Goal: Find specific page/section: Find specific page/section

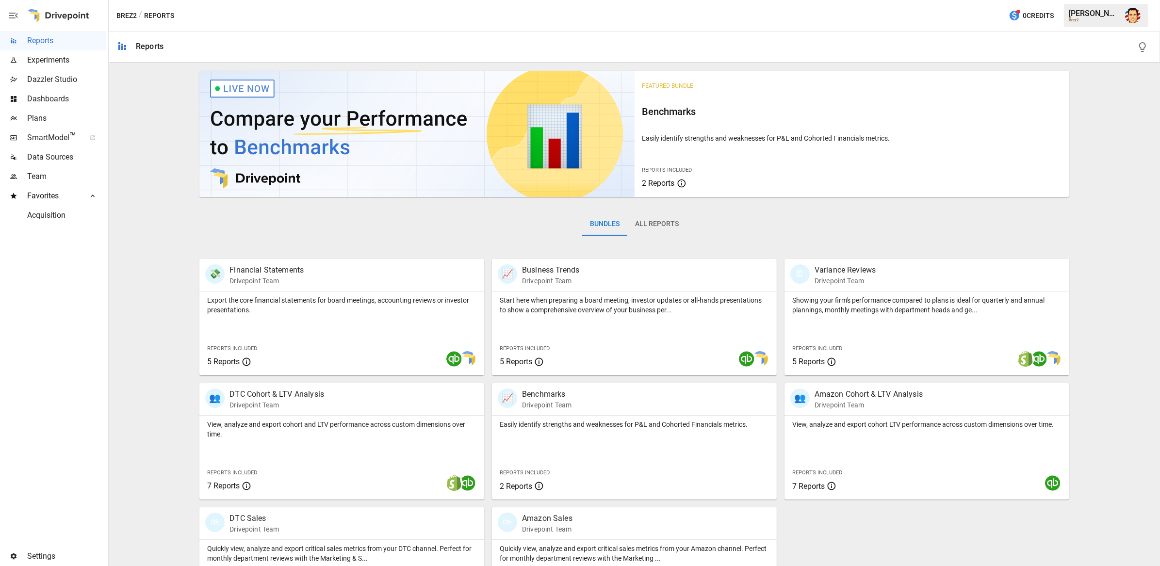
click at [1038, 242] on div "Bundles All Reports" at bounding box center [634, 232] width 870 height 54
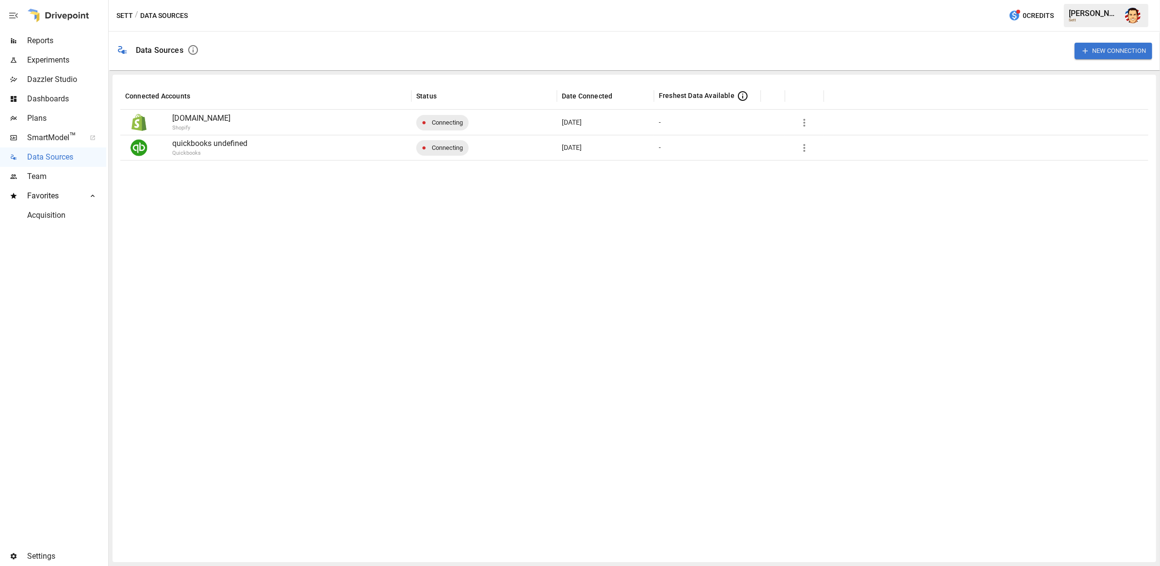
click at [291, 258] on div at bounding box center [634, 357] width 1028 height 395
click at [38, 81] on span "Dazzler Studio" at bounding box center [66, 80] width 79 height 12
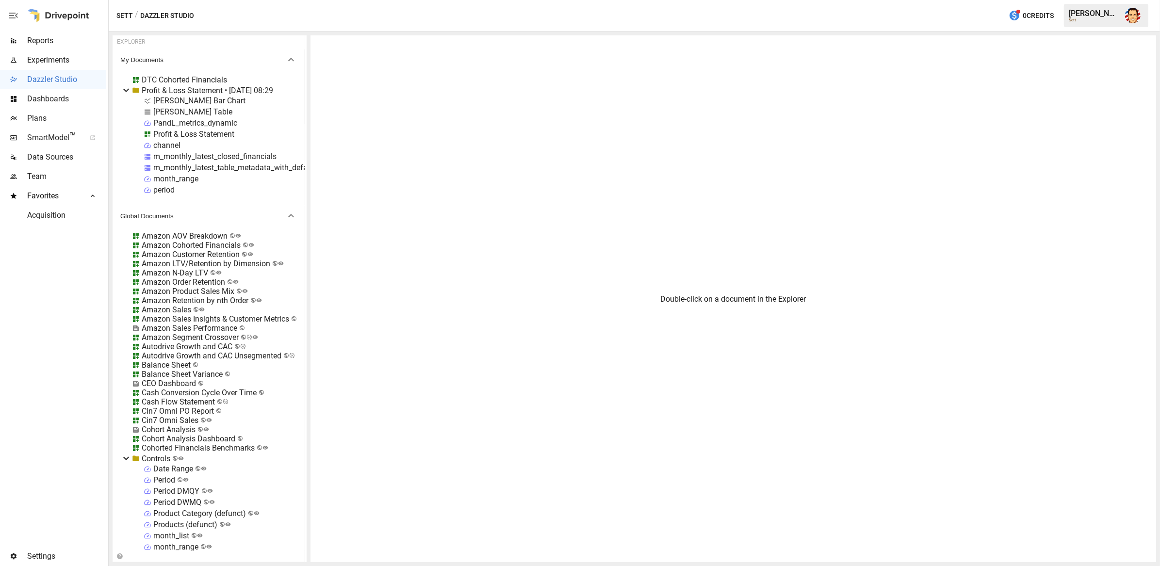
click at [45, 120] on span "Plans" at bounding box center [66, 119] width 79 height 12
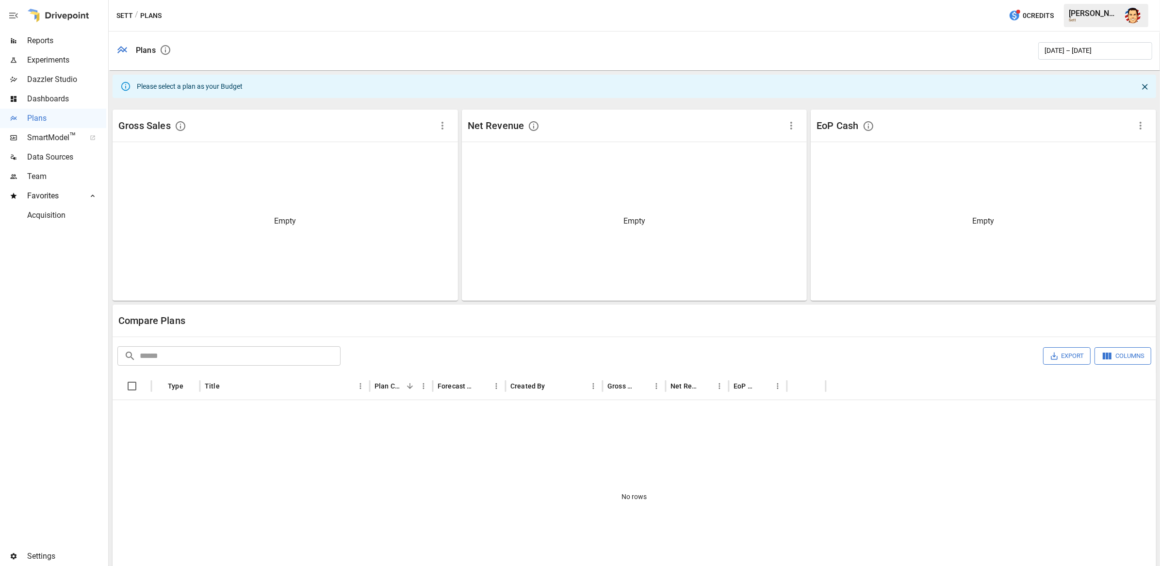
click at [840, 19] on div "Sett / Plans 0 Credits [PERSON_NAME]" at bounding box center [635, 15] width 1052 height 31
